Goal: Communication & Community: Answer question/provide support

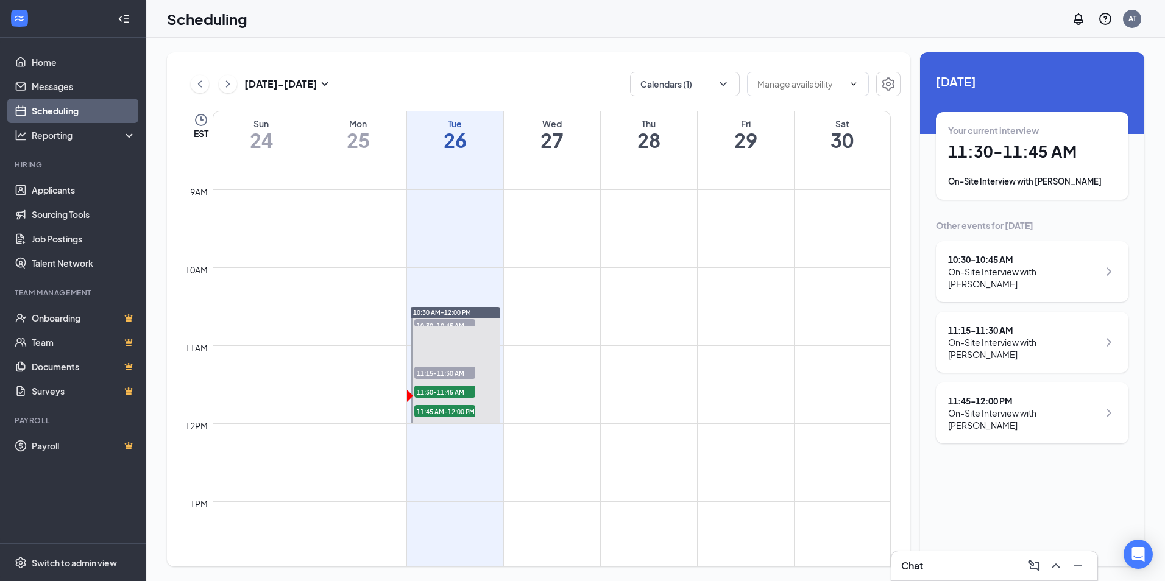
scroll to position [660, 0]
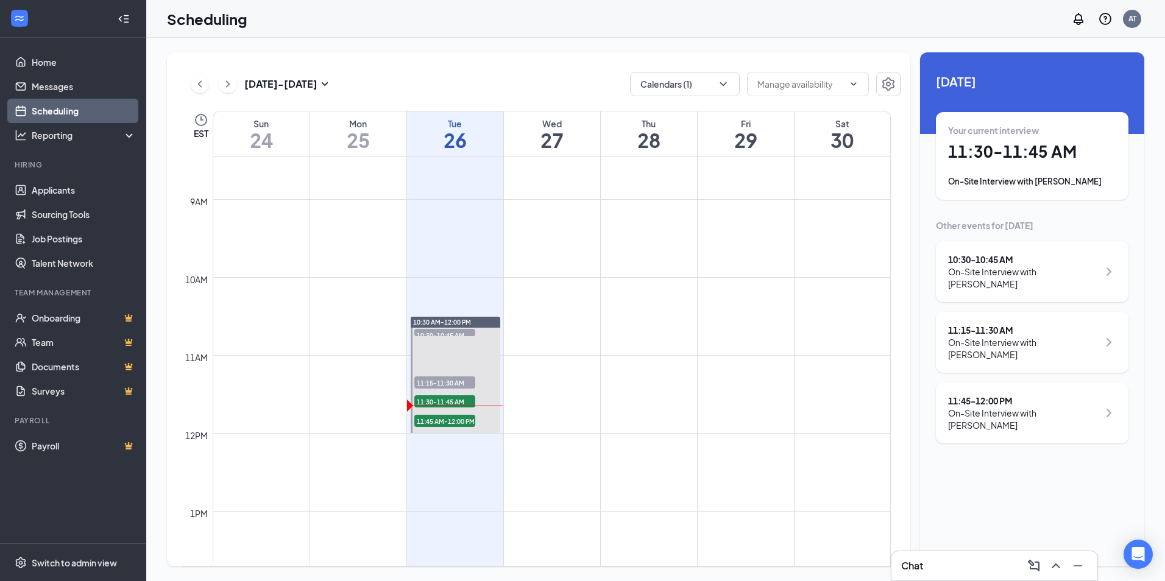
click at [982, 564] on div "Chat" at bounding box center [994, 565] width 186 height 19
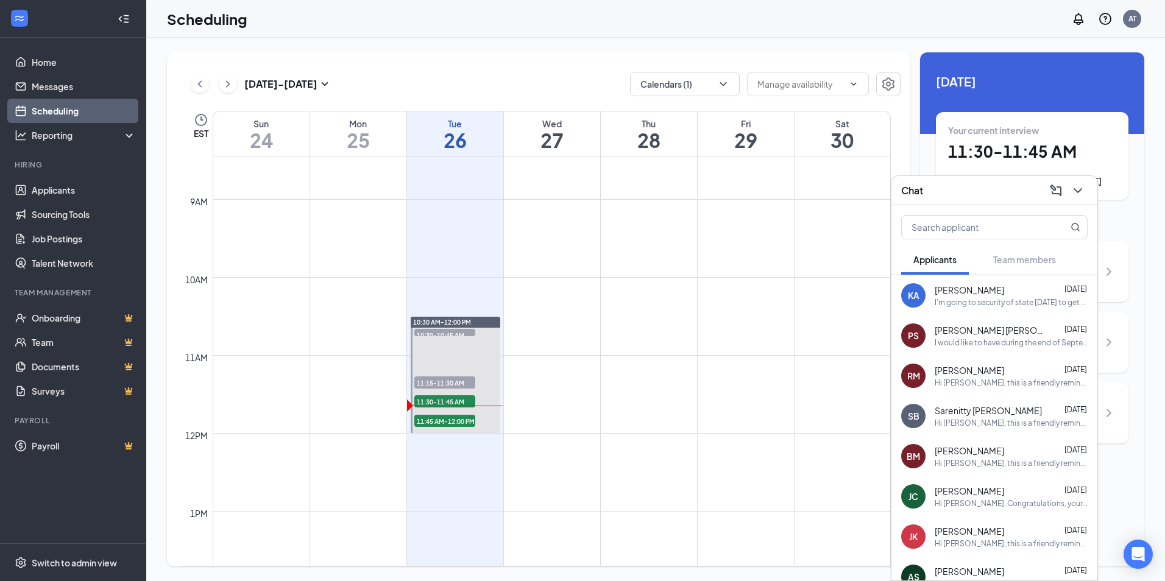
click at [976, 298] on div "I'm going to security of state [DATE] to get my ID. So the tax information form…" at bounding box center [1010, 302] width 153 height 10
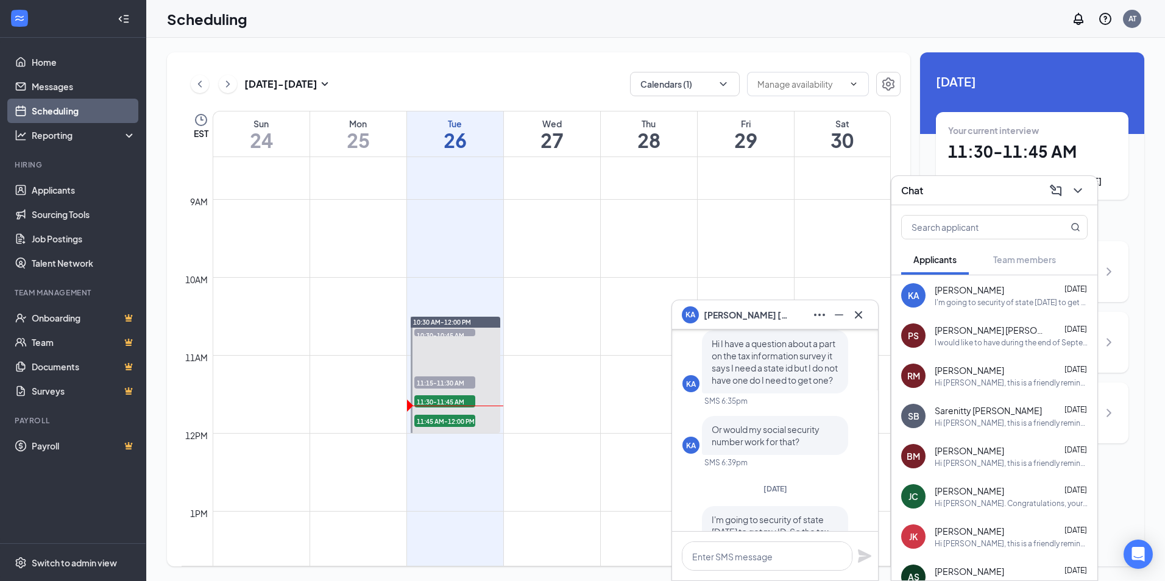
scroll to position [0, 0]
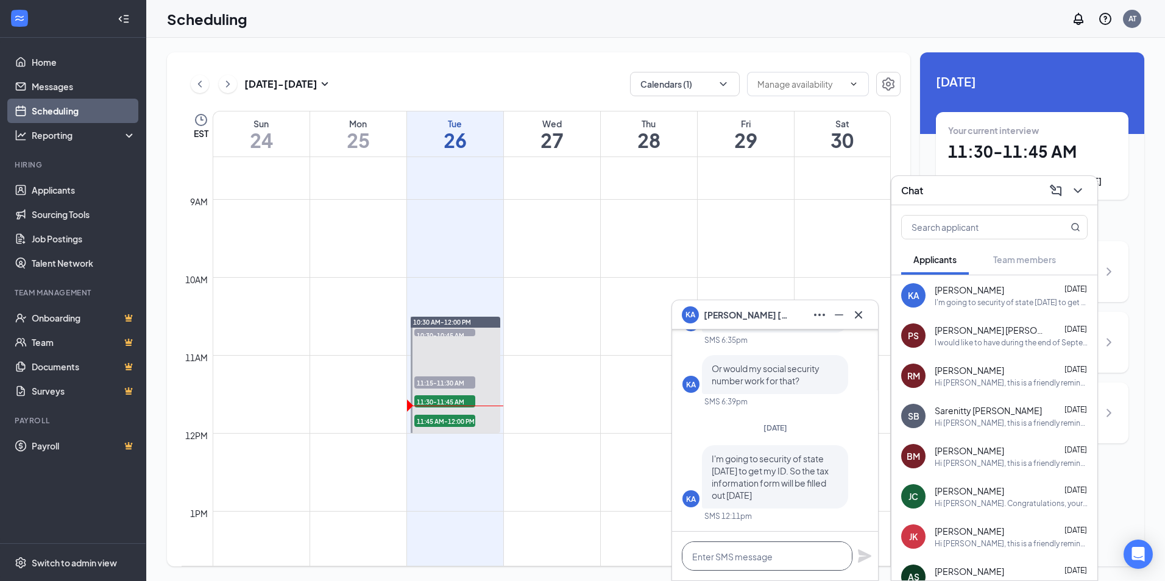
click at [780, 556] on textarea at bounding box center [767, 556] width 171 height 29
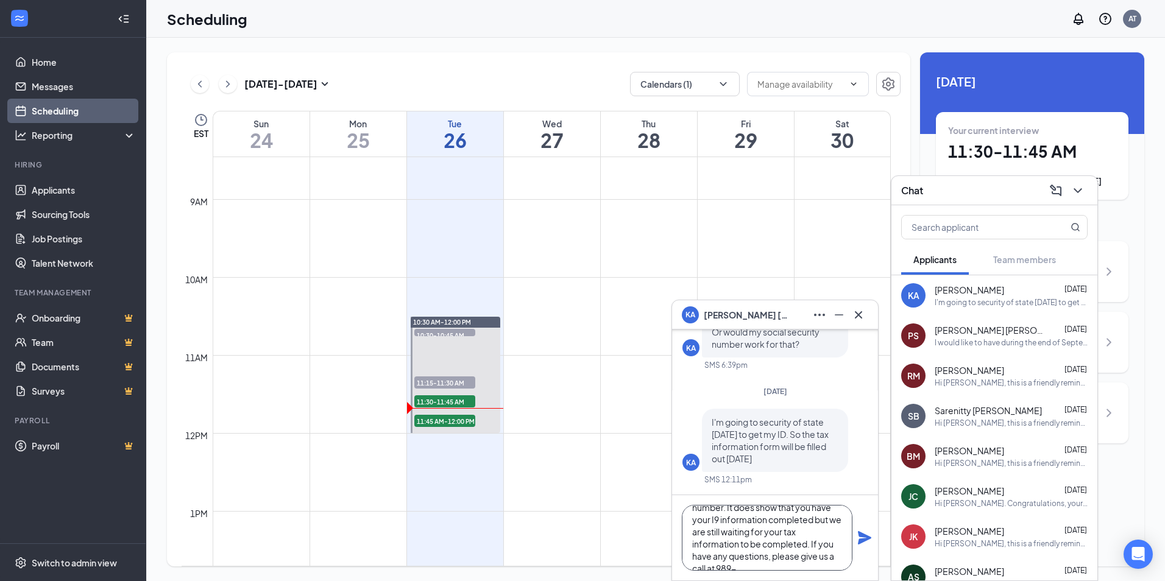
scroll to position [62, 0]
type textarea "You will need to have your state [US_STATE] for the tax information along with …"
click at [864, 541] on icon "Plane" at bounding box center [864, 537] width 13 height 13
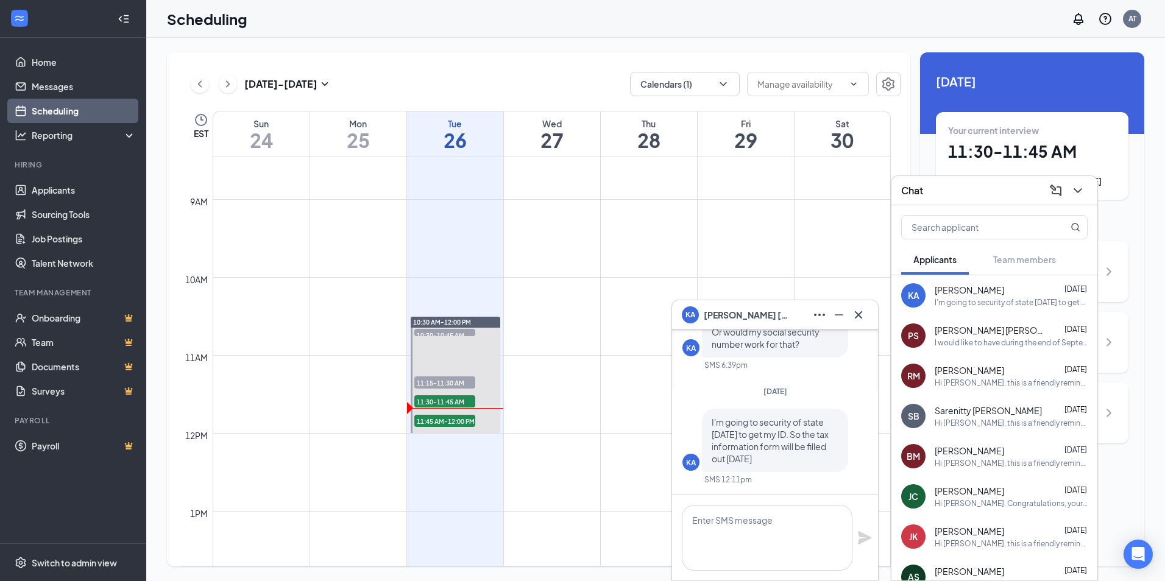
scroll to position [0, 0]
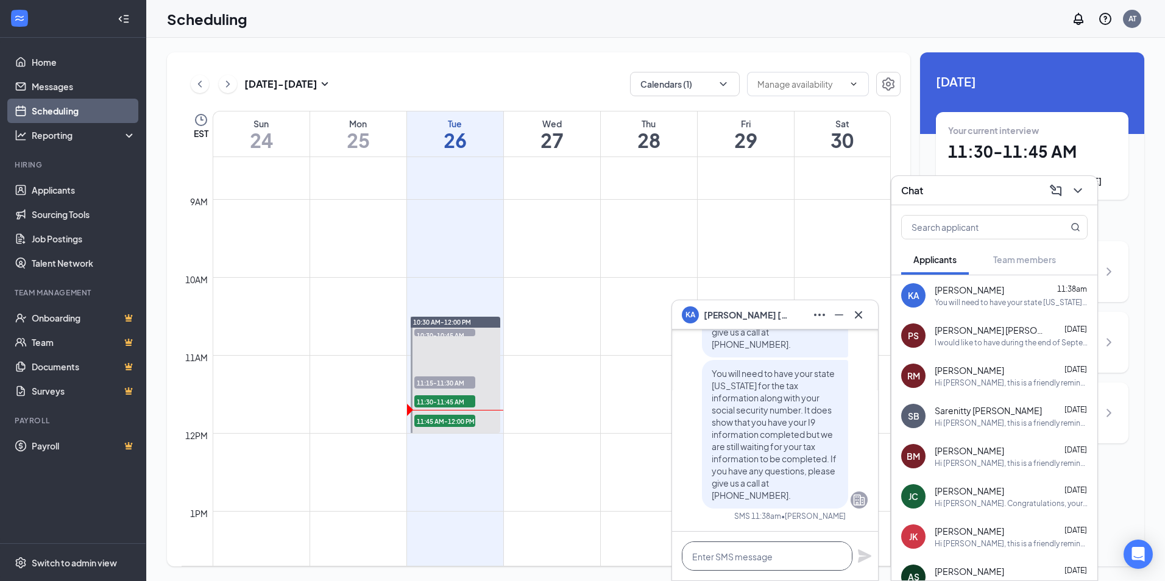
click at [772, 548] on textarea at bounding box center [767, 556] width 171 height 29
type textarea "I"
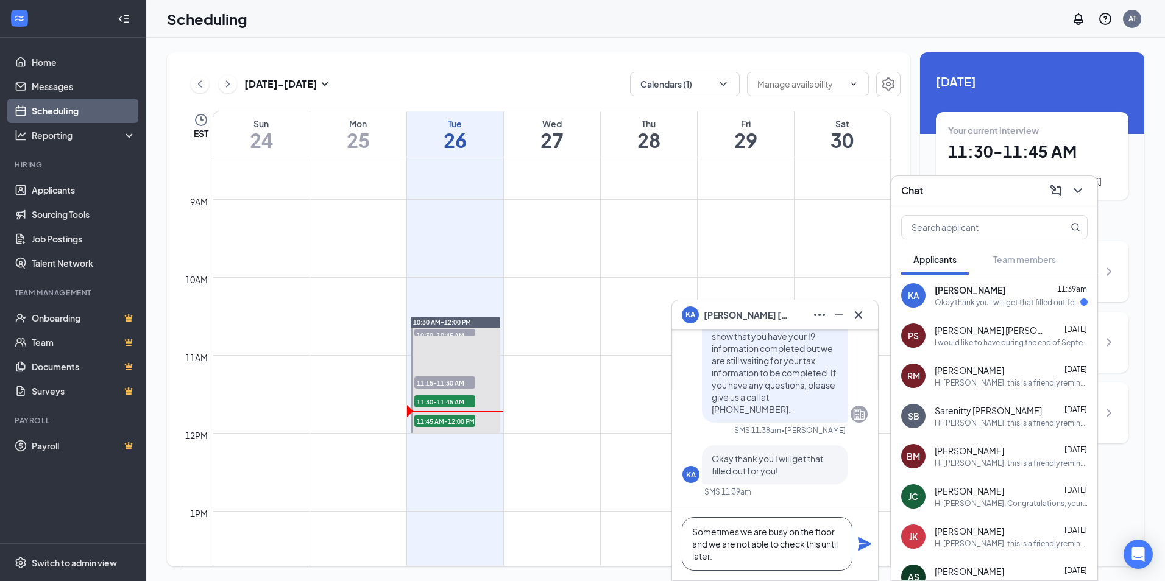
type textarea "Sometimes we are busy on the floor and we are not able to check this until late…"
click at [867, 548] on icon "Plane" at bounding box center [864, 544] width 15 height 15
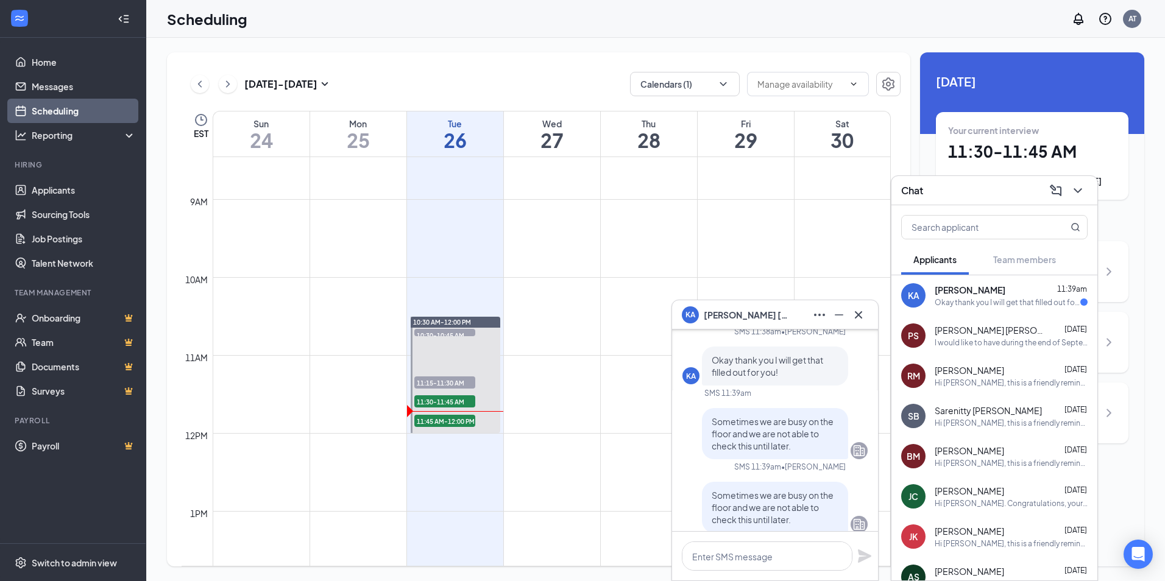
scroll to position [0, 0]
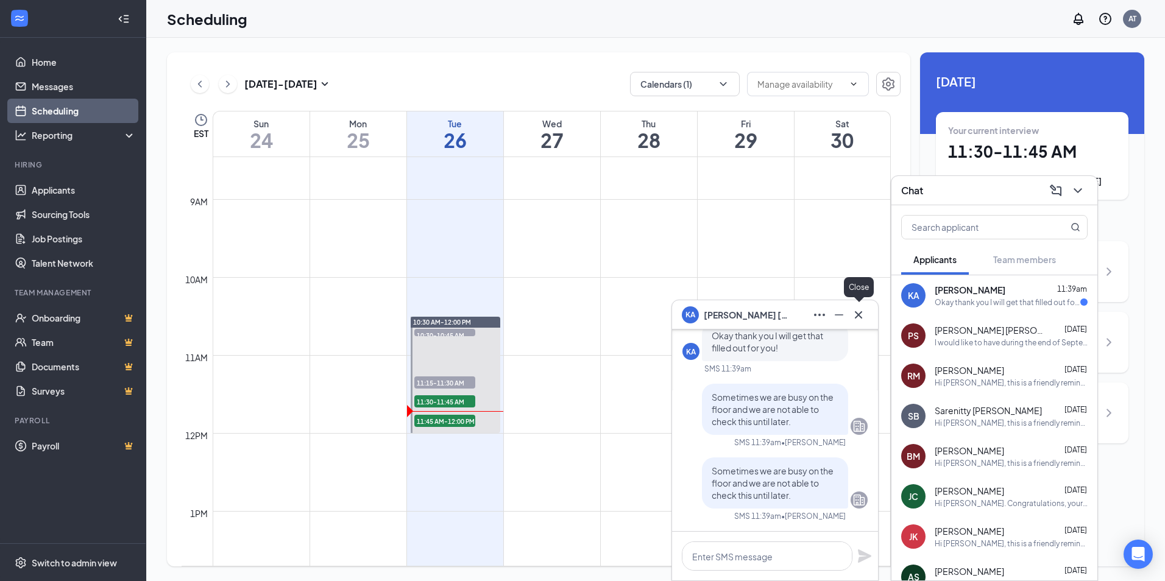
click at [861, 320] on icon "Cross" at bounding box center [858, 315] width 15 height 15
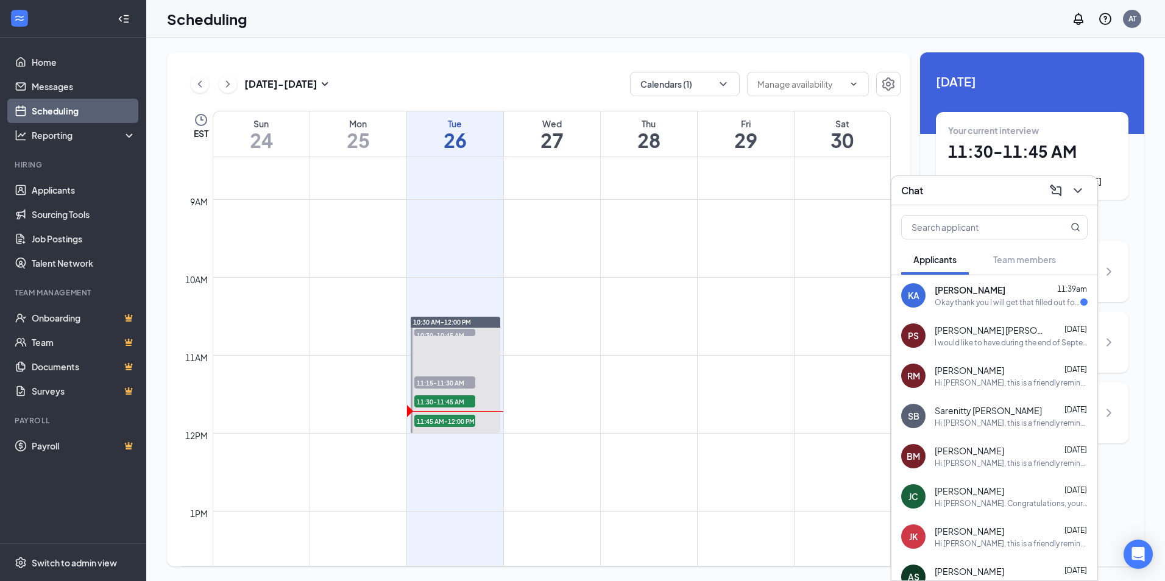
click at [1018, 299] on div "Okay thank you I will get that filled out for you!" at bounding box center [1007, 302] width 146 height 10
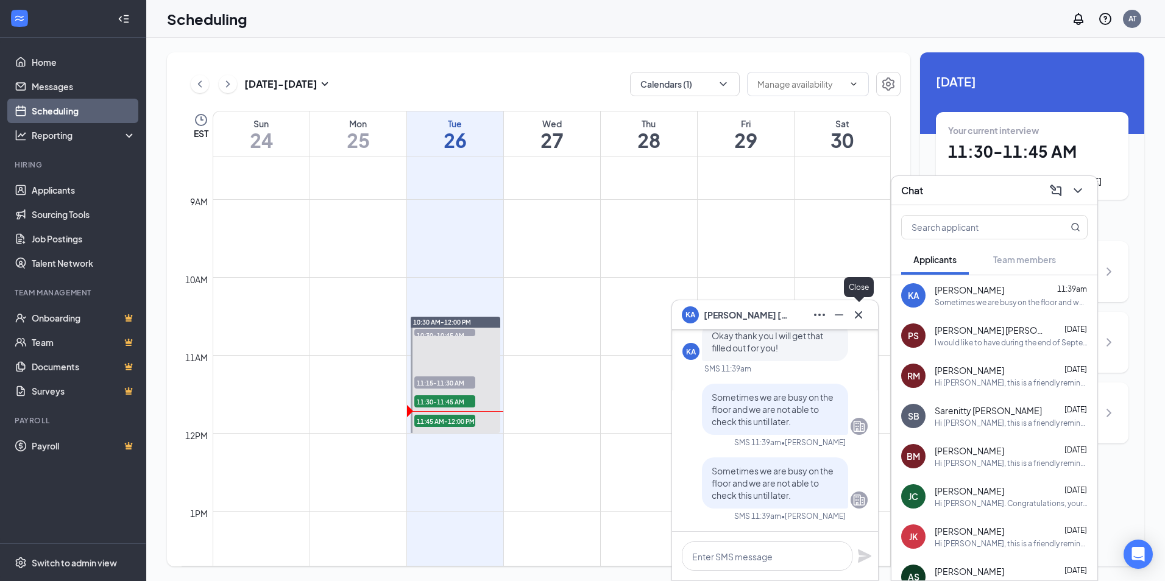
click at [863, 314] on icon "Cross" at bounding box center [858, 315] width 15 height 15
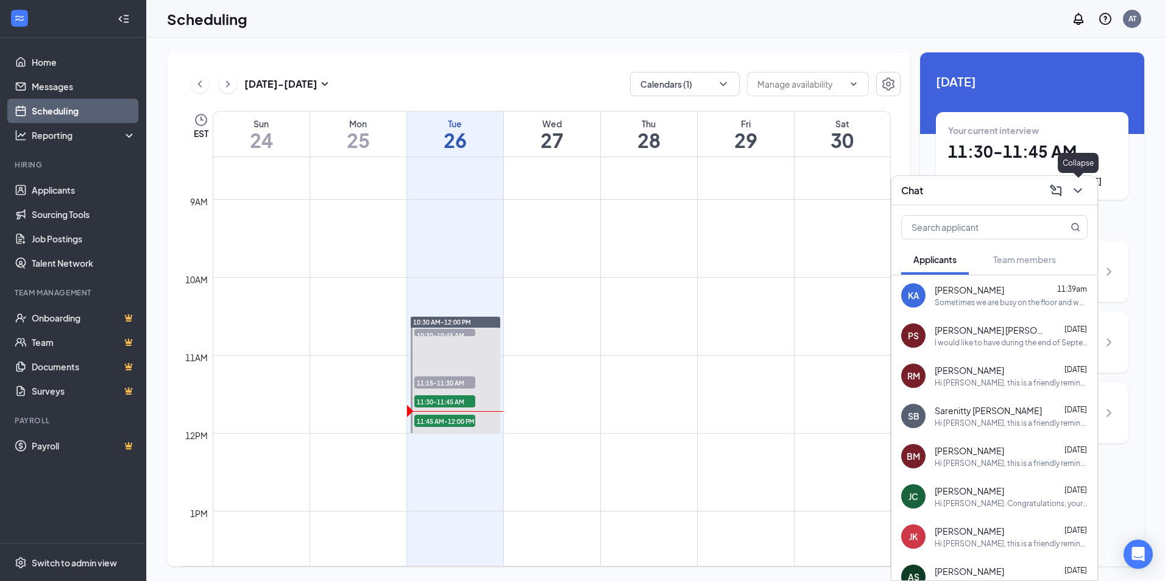
click at [1079, 188] on icon "ChevronDown" at bounding box center [1077, 190] width 15 height 15
